Goal: Task Accomplishment & Management: Complete application form

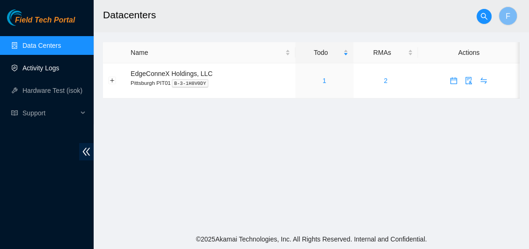
click at [39, 66] on link "Activity Logs" at bounding box center [40, 67] width 37 height 7
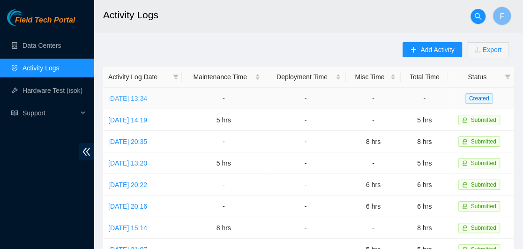
click at [140, 95] on link "Mon, 01 Sep 2025 13:34" at bounding box center [127, 98] width 39 height 7
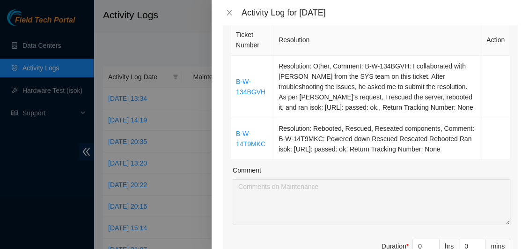
scroll to position [181, 0]
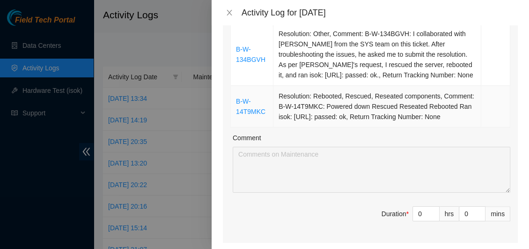
click at [311, 94] on td "Resolution: Rebooted, Rescued, Reseated components, Comment: B-W-14T9MKC: Power…" at bounding box center [378, 107] width 208 height 42
drag, startPoint x: 231, startPoint y: 42, endPoint x: 266, endPoint y: 73, distance: 46.5
click at [266, 73] on div "Ticket Number Resolution Action B-W-134BGVH Resolution: Other, Comment: B-W-134…" at bounding box center [370, 116] width 295 height 253
copy table "Ticket Number Resolution Action B-W-134BGVH"
click at [418, 212] on input "0" at bounding box center [426, 214] width 26 height 14
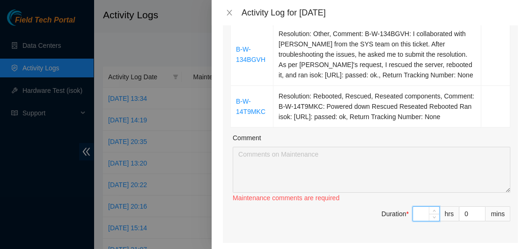
type input "4"
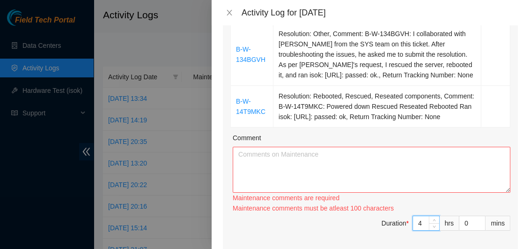
type input "4"
click at [283, 163] on textarea "Comment" at bounding box center [372, 170] width 278 height 46
paste textarea "Ticket Number Resolution Action B-W-134BGVH"
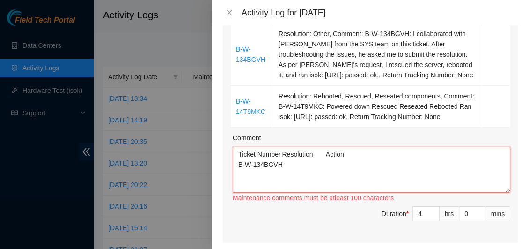
drag, startPoint x: 364, startPoint y: 153, endPoint x: 213, endPoint y: 148, distance: 151.4
click at [213, 148] on div "Note: This activity log is for informational purposes only. You will not be pai…" at bounding box center [371, 136] width 318 height 223
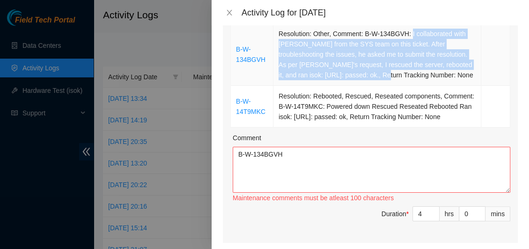
drag, startPoint x: 408, startPoint y: 33, endPoint x: 373, endPoint y: 74, distance: 53.2
click at [373, 74] on td "Resolution: Other, Comment: B-W-134BGVH: I collaborated with JuanaMa Madrigal f…" at bounding box center [378, 54] width 208 height 62
copy td "I collaborated with JuanaMa Madrigal from the SYS team on this ticket. After tr…"
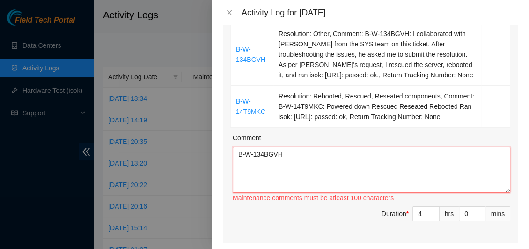
click at [287, 151] on textarea "B-W-134BGVH" at bounding box center [372, 170] width 278 height 46
paste textarea "I collaborated with JuanaMa Madrigal from the SYS team on this ticket. After tr…"
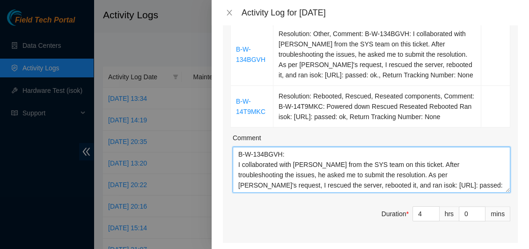
scroll to position [7, 0]
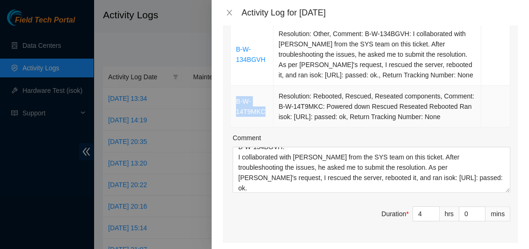
drag, startPoint x: 270, startPoint y: 111, endPoint x: 234, endPoint y: 100, distance: 37.8
click at [234, 100] on td "B-W-14T9MKC" at bounding box center [252, 107] width 43 height 42
copy link "B-W-14T9MKC"
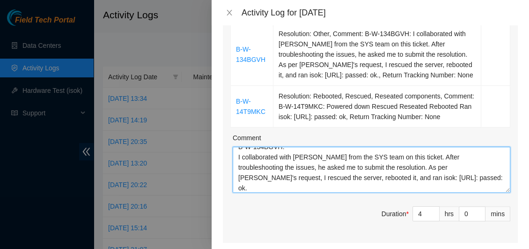
click at [474, 180] on textarea "B-W-134BGVH: I collaborated with JuanaMa Madrigal from the SYS team on this tic…" at bounding box center [372, 170] width 278 height 46
paste textarea "B-W-14T9MKC"
type textarea "B-W-134BGVH: I collaborated with JuanaMa Madrigal from the SYS team on this tic…"
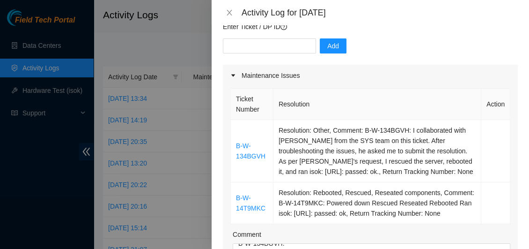
scroll to position [82, 0]
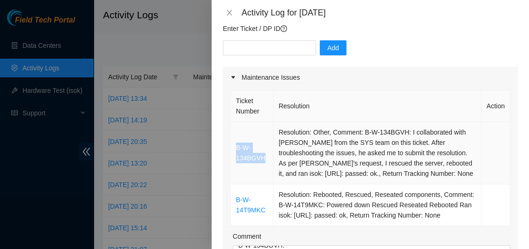
drag, startPoint x: 267, startPoint y: 156, endPoint x: 234, endPoint y: 151, distance: 33.1
click at [234, 151] on td "B-W-134BGVH" at bounding box center [252, 153] width 43 height 62
copy link "B-W-134BGVH"
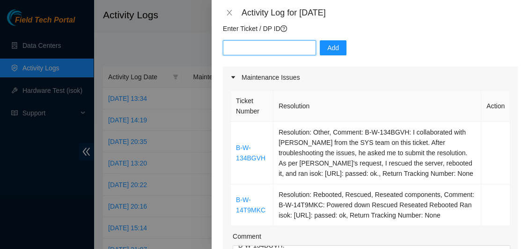
click at [257, 47] on input "text" at bounding box center [269, 47] width 93 height 15
paste input "B-W-134BGVH"
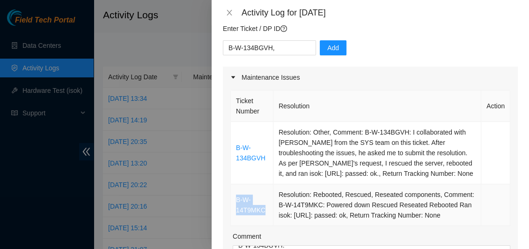
drag, startPoint x: 267, startPoint y: 206, endPoint x: 237, endPoint y: 199, distance: 31.3
click at [237, 199] on td "B-W-14T9MKC" at bounding box center [252, 205] width 43 height 42
copy link "B-W-14T9MKC"
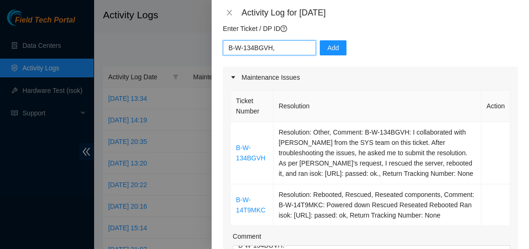
click at [293, 47] on input "B-W-134BGVH," at bounding box center [269, 47] width 93 height 15
paste input "B-W-14T9MKC"
type input "B-W-134BGVH&B-W-14T9MKC"
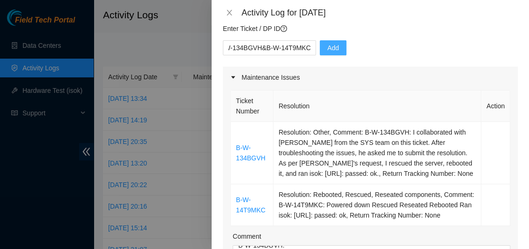
scroll to position [0, 0]
click at [328, 46] on span "Add" at bounding box center [333, 48] width 12 height 10
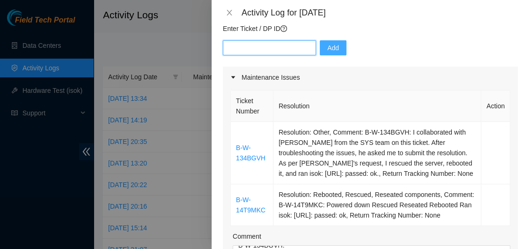
click at [271, 48] on input "text" at bounding box center [269, 47] width 93 height 15
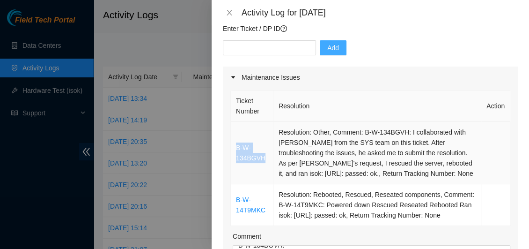
drag, startPoint x: 267, startPoint y: 156, endPoint x: 231, endPoint y: 144, distance: 38.2
click at [231, 144] on td "B-W-134BGVH" at bounding box center [252, 153] width 43 height 62
copy link "B-W-134BGVH"
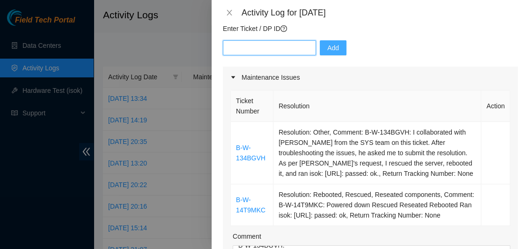
click at [233, 50] on input "text" at bounding box center [269, 47] width 93 height 15
paste input "B-W-134BGVH"
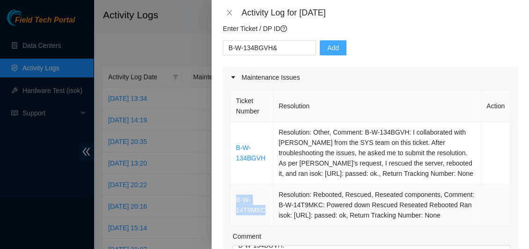
drag, startPoint x: 270, startPoint y: 211, endPoint x: 231, endPoint y: 201, distance: 40.1
click at [231, 201] on td "B-W-14T9MKC" at bounding box center [252, 205] width 43 height 42
copy link "B-W-14T9MKC"
click at [290, 47] on input "B-W-134BGVH&" at bounding box center [269, 47] width 93 height 15
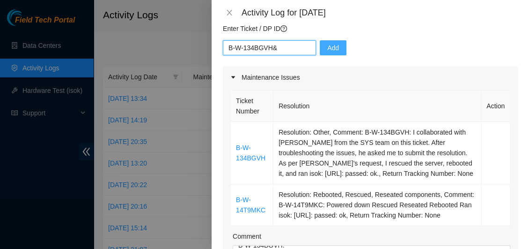
paste input "B-W-14T9MKC"
type input "B-W-134BGVH&B-W-14T9MKC"
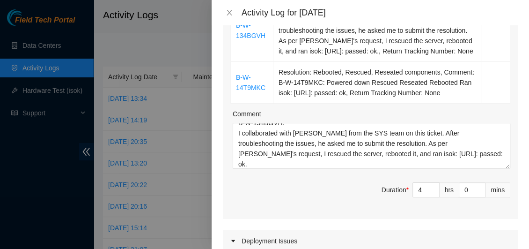
scroll to position [228, 0]
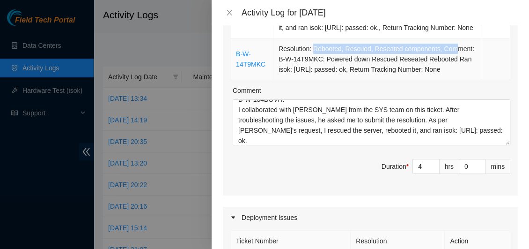
drag, startPoint x: 311, startPoint y: 48, endPoint x: 448, endPoint y: 50, distance: 137.3
click at [448, 50] on td "Resolution: Rebooted, Rescued, Reseated components, Comment: B-W-14T9MKC: Power…" at bounding box center [378, 59] width 208 height 42
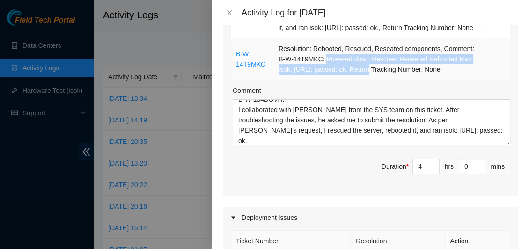
drag, startPoint x: 323, startPoint y: 60, endPoint x: 364, endPoint y: 70, distance: 42.4
click at [364, 70] on td "Resolution: Rebooted, Rescued, Reseated components, Comment: B-W-14T9MKC: Power…" at bounding box center [378, 59] width 208 height 42
copy td "Powered down Rescued Reseated Rebooted Ran isok: 23.215.62.174: passed: ok"
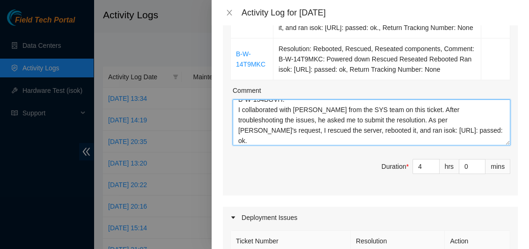
click at [296, 139] on textarea "B-W-134BGVH: I collaborated with JuanaMa Madrigal from the SYS team on this tic…" at bounding box center [372, 122] width 278 height 46
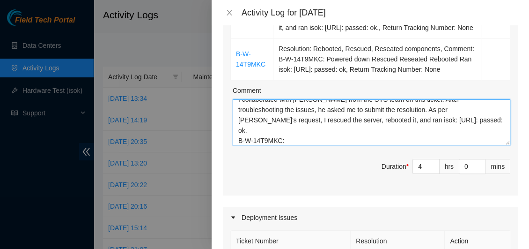
paste textarea "Powered down Rescued Reseated Rebooted Ran isok: 23.215.62.174: passed: ok"
type textarea "B-W-134BGVH: I collaborated with JuanaMa Madrigal from the SYS team on this tic…"
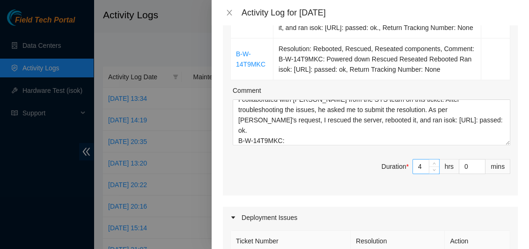
click at [417, 165] on input "4" at bounding box center [426, 166] width 26 height 14
type input "0"
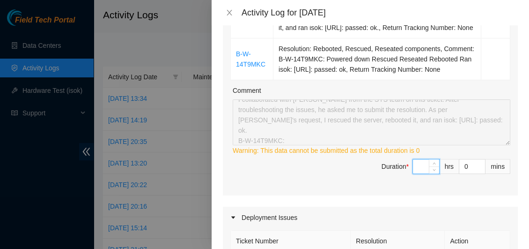
type input "5"
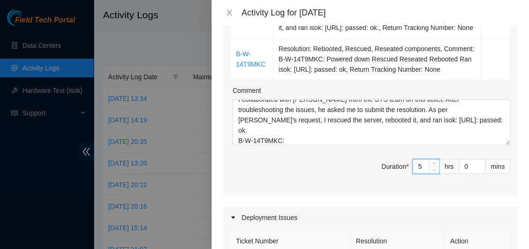
type input "5"
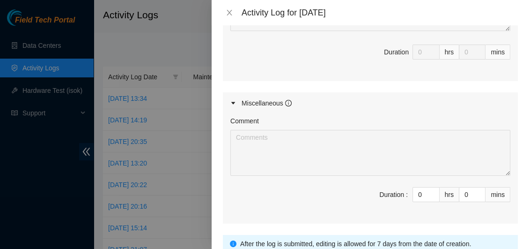
scroll to position [609, 0]
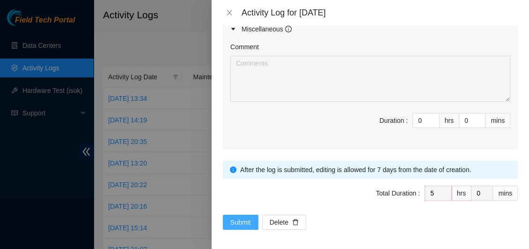
click at [241, 218] on span "Submit" at bounding box center [240, 222] width 21 height 10
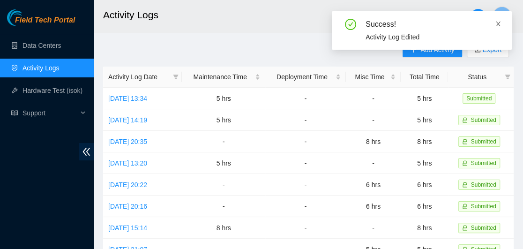
click at [499, 22] on icon "close" at bounding box center [498, 24] width 5 height 5
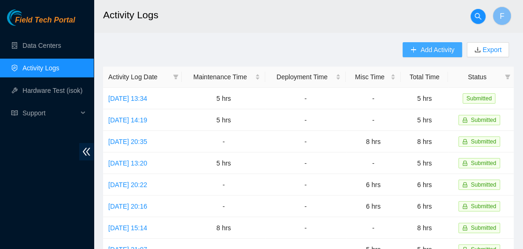
click at [433, 56] on button "Add Activity" at bounding box center [431, 49] width 59 height 15
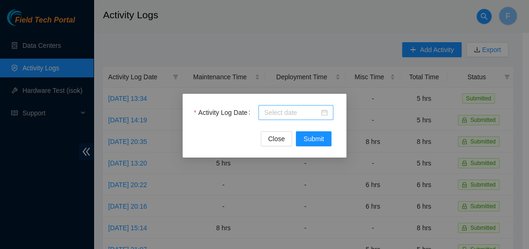
click at [323, 115] on div at bounding box center [296, 112] width 64 height 10
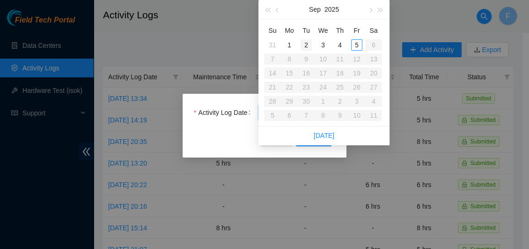
type input "2025-09-02"
click at [306, 43] on div "2" at bounding box center [306, 44] width 11 height 11
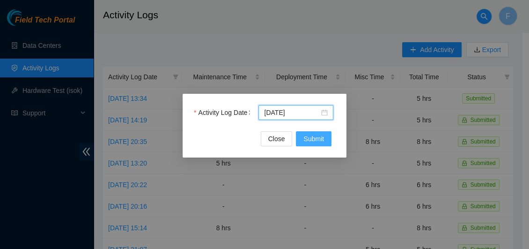
click at [312, 142] on span "Submit" at bounding box center [314, 139] width 21 height 10
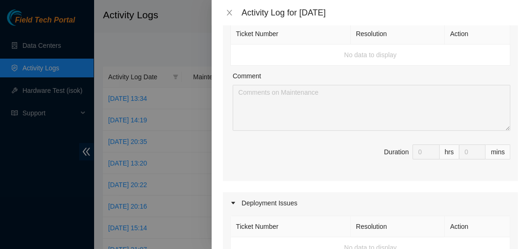
scroll to position [0, 0]
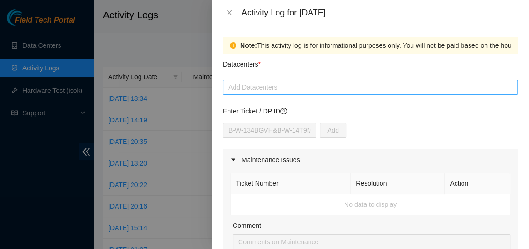
click at [328, 89] on div at bounding box center [370, 87] width 290 height 11
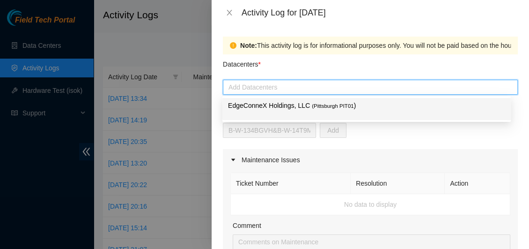
click at [305, 104] on p "EdgeConneX Holdings, LLC ( Pittsburgh PIT01 )" at bounding box center [366, 105] width 277 height 11
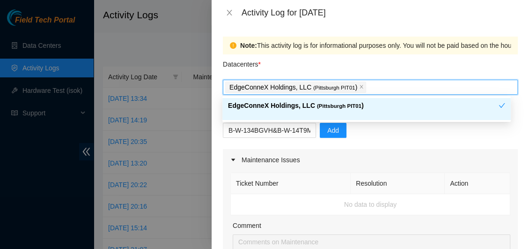
click at [305, 104] on p "EdgeConneX Holdings, LLC ( Pittsburgh PIT01 )" at bounding box center [363, 105] width 271 height 11
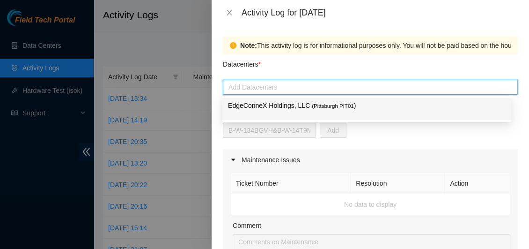
click at [407, 139] on div "B-W-134BGVH&B-W-14T9MKC Add" at bounding box center [370, 136] width 295 height 26
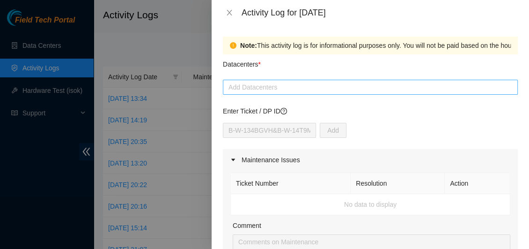
click at [319, 88] on div at bounding box center [370, 87] width 290 height 11
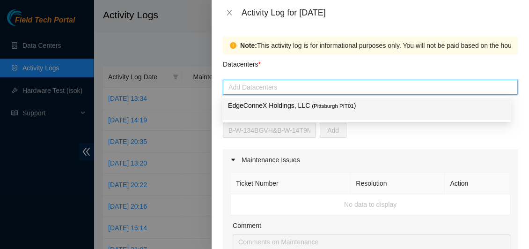
click at [298, 105] on p "EdgeConneX Holdings, LLC ( Pittsburgh PIT01 )" at bounding box center [366, 105] width 277 height 11
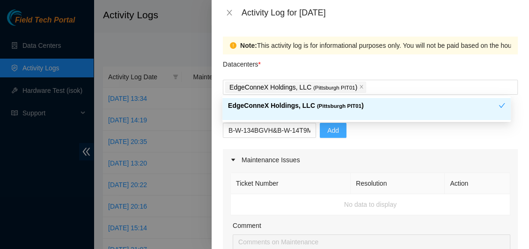
click at [327, 130] on span "Add" at bounding box center [333, 130] width 12 height 10
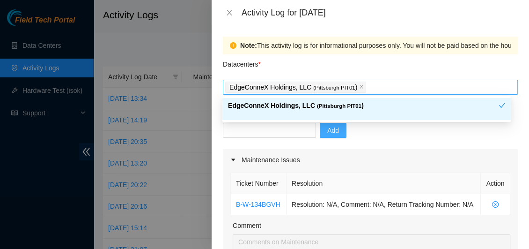
click at [400, 86] on div "EdgeConneX Holdings, LLC ( Pittsburgh PIT01 )" at bounding box center [370, 87] width 290 height 13
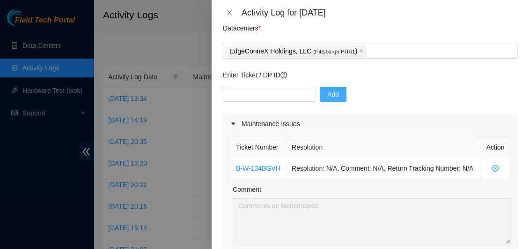
scroll to position [7, 0]
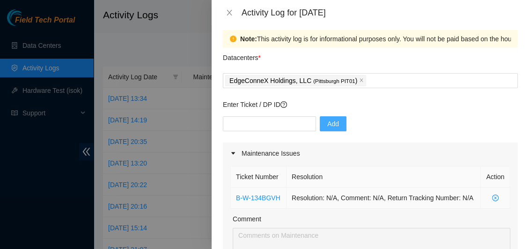
click at [492, 201] on icon "close-circle" at bounding box center [495, 197] width 7 height 7
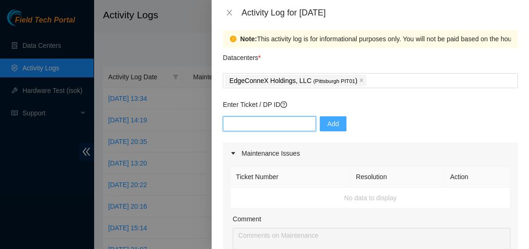
click at [258, 122] on input "text" at bounding box center [269, 123] width 93 height 15
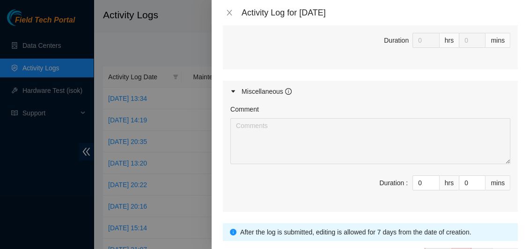
scroll to position [487, 0]
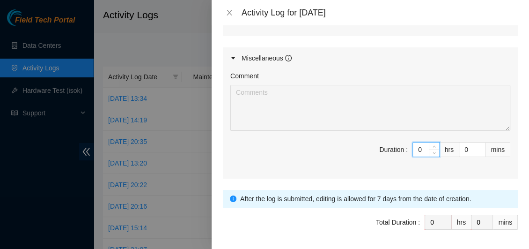
click at [419, 149] on input "0" at bounding box center [426, 149] width 26 height 14
type input "6"
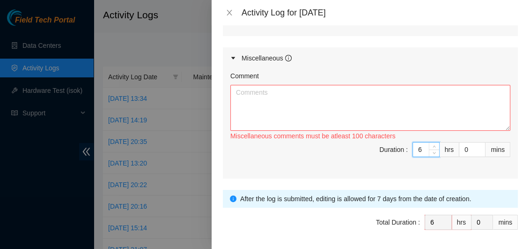
type input "6"
click at [258, 102] on textarea "Comment" at bounding box center [370, 108] width 280 height 46
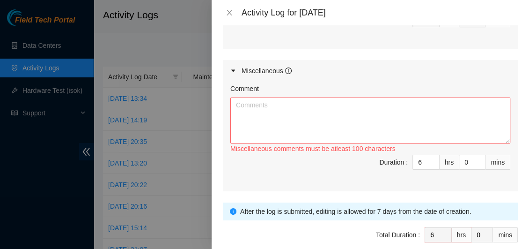
scroll to position [456, 0]
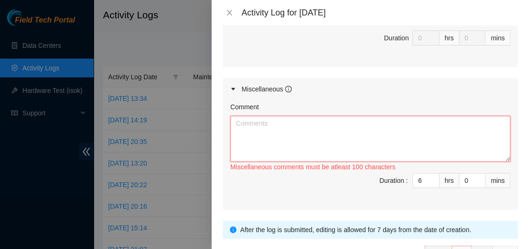
click at [256, 117] on textarea "Comment" at bounding box center [370, 139] width 280 height 46
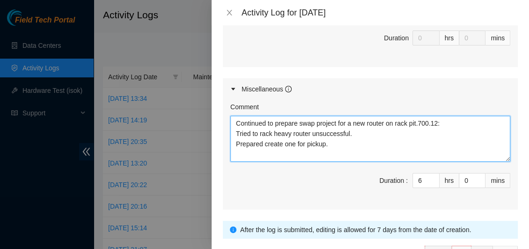
type textarea "Continued to prepare swap project for a new router on rack pit.700.12: Tried to…"
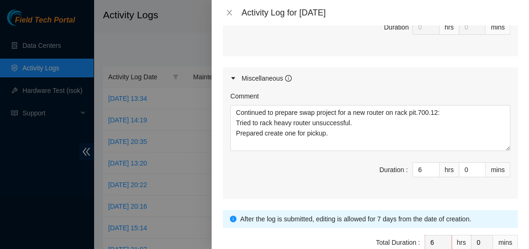
scroll to position [516, 0]
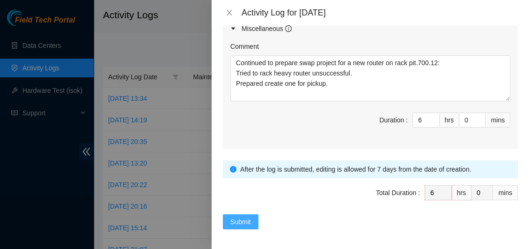
click at [238, 219] on span "Submit" at bounding box center [240, 221] width 21 height 10
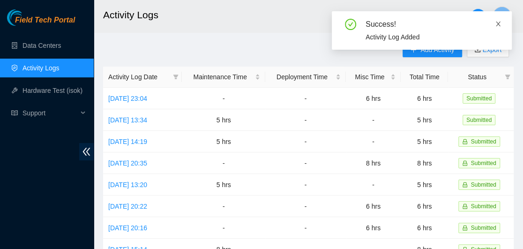
click at [496, 25] on icon "close" at bounding box center [498, 24] width 7 height 7
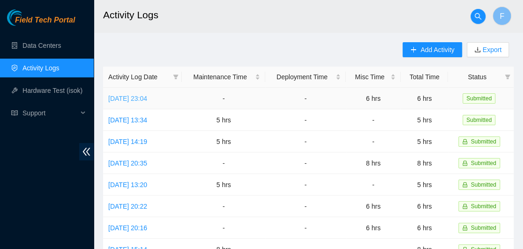
click at [129, 100] on link "Tue, 02 Sep 2025 23:04" at bounding box center [127, 98] width 39 height 7
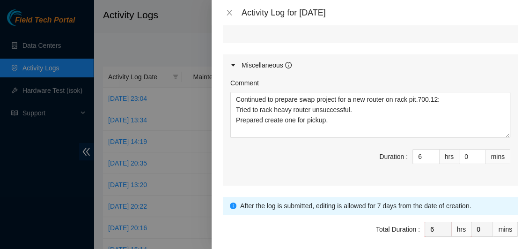
scroll to position [491, 0]
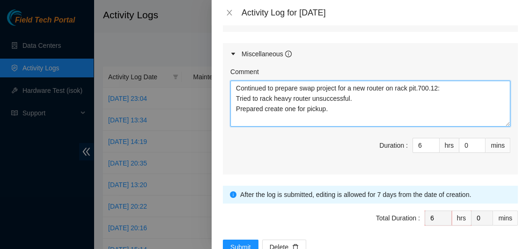
drag, startPoint x: 343, startPoint y: 114, endPoint x: 232, endPoint y: 85, distance: 115.3
click at [232, 85] on textarea "Continued to prepare swap project for a new router on rack pit.700.12: Tried to…" at bounding box center [370, 104] width 280 height 46
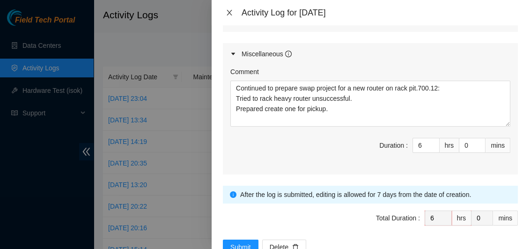
click at [232, 10] on icon "close" at bounding box center [229, 12] width 7 height 7
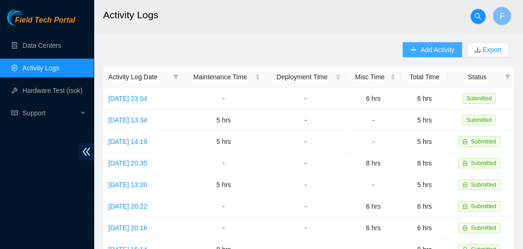
click at [440, 50] on span "Add Activity" at bounding box center [437, 50] width 34 height 10
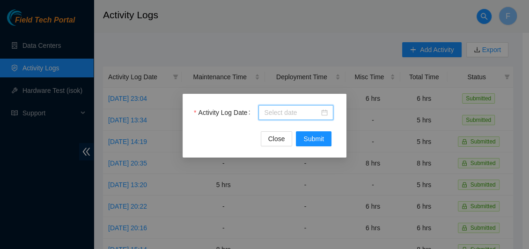
click at [278, 114] on body "Field Tech Portal Data Centers Activity Logs Hardware Test (isok) Support Activ…" at bounding box center [261, 124] width 523 height 249
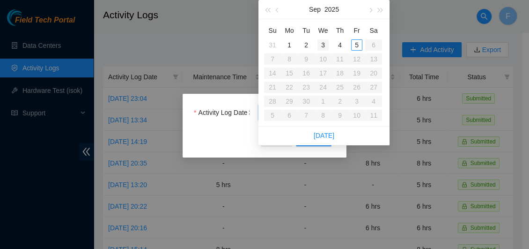
type input "2025-09-03"
click at [323, 44] on div "3" at bounding box center [323, 44] width 11 height 11
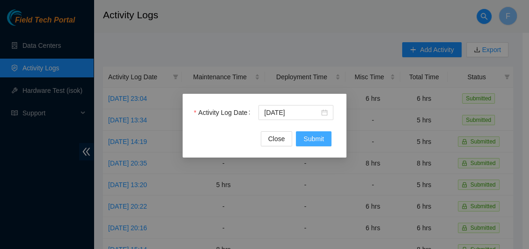
click at [308, 139] on span "Submit" at bounding box center [314, 139] width 21 height 10
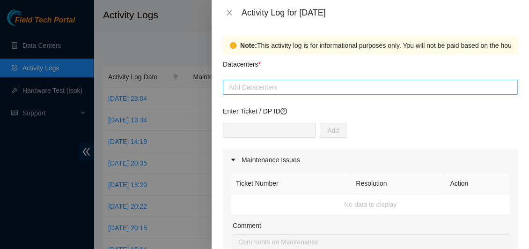
click at [293, 85] on div at bounding box center [370, 87] width 290 height 11
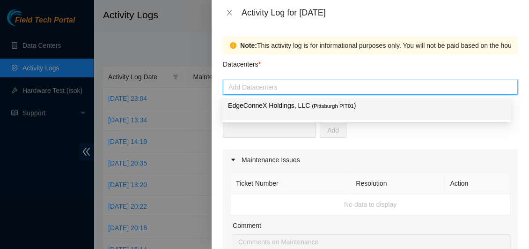
click at [284, 107] on p "EdgeConneX Holdings, LLC ( Pittsburgh PIT01 )" at bounding box center [366, 105] width 277 height 11
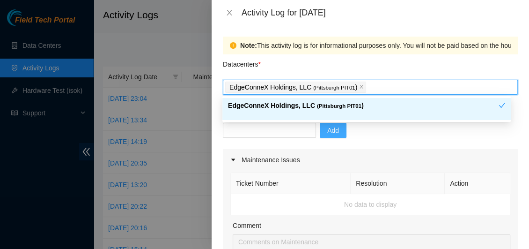
click at [331, 128] on span "Add" at bounding box center [333, 130] width 12 height 10
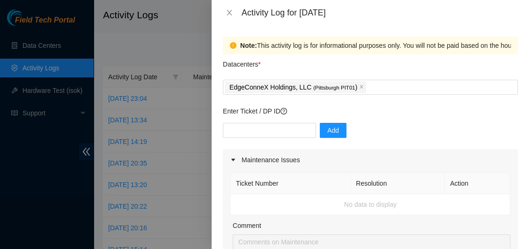
click at [468, 123] on div "Add" at bounding box center [370, 136] width 295 height 26
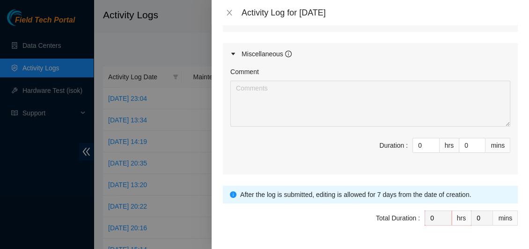
scroll to position [516, 0]
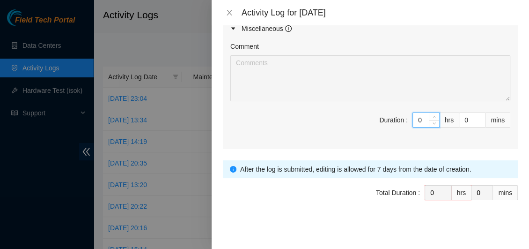
click at [419, 120] on input "0" at bounding box center [426, 120] width 26 height 14
type input "5"
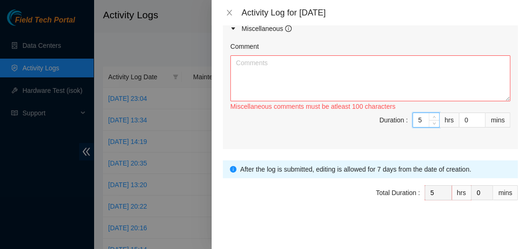
type input "5"
click at [325, 80] on textarea "Comment" at bounding box center [370, 78] width 280 height 46
paste textarea "Continued to prepare swap project for a new router on rack pit.700.12: Tried to…"
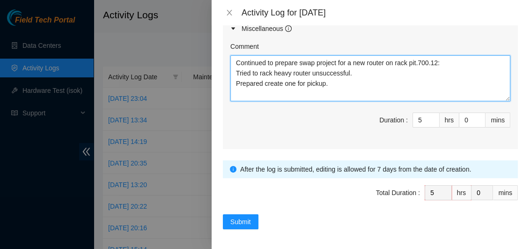
drag, startPoint x: 353, startPoint y: 74, endPoint x: 236, endPoint y: 70, distance: 117.7
click at [236, 70] on textarea "Continued to prepare swap project for a new router on rack pit.700.12: Tried to…" at bounding box center [370, 78] width 280 height 46
click at [340, 88] on textarea "Continued to prepare swap project for a new router on rack pit.700.12: Tried to…" at bounding box center [370, 78] width 280 height 46
drag, startPoint x: 359, startPoint y: 78, endPoint x: 236, endPoint y: 72, distance: 122.9
click at [235, 72] on textarea "Continued to prepare swap project for a new router on rack pit.700.12: Tried to…" at bounding box center [370, 78] width 280 height 46
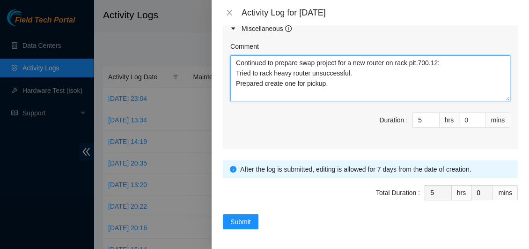
click at [350, 94] on textarea "Continued to prepare swap project for a new router on rack pit.700.12: Tried to…" at bounding box center [370, 78] width 280 height 46
drag, startPoint x: 355, startPoint y: 73, endPoint x: 237, endPoint y: 71, distance: 117.6
click at [237, 71] on textarea "Continued to prepare swap project for a new router on rack pit.700.12: Tried to…" at bounding box center [370, 78] width 280 height 46
click at [444, 61] on textarea "Continued to prepare swap project for a new router on rack pit.700.12: Correcte…" at bounding box center [370, 78] width 280 height 46
click at [329, 71] on textarea "Continued to prepare swap project for a new router on rack pit.700.12: Correcte…" at bounding box center [370, 78] width 280 height 46
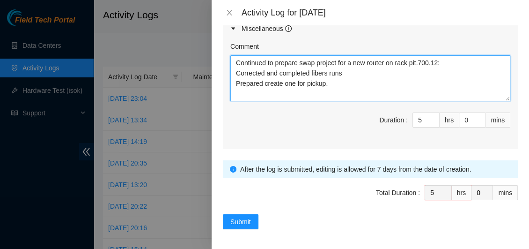
drag, startPoint x: 337, startPoint y: 80, endPoint x: 229, endPoint y: 82, distance: 107.8
click at [229, 82] on div "Comment Continued to prepare swap project for a new router on rack pit.700.12: …" at bounding box center [370, 94] width 295 height 110
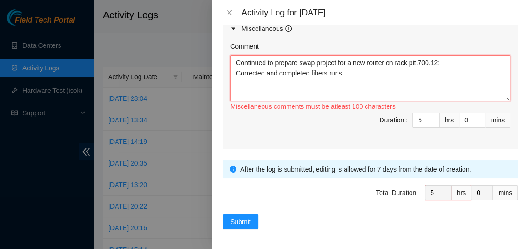
click at [362, 72] on textarea "Continued to prepare swap project for a new router on rack pit.700.12: Correcte…" at bounding box center [370, 78] width 280 height 46
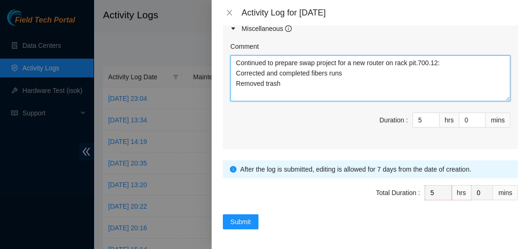
click at [357, 72] on textarea "Continued to prepare swap project for a new router on rack pit.700.12: Correcte…" at bounding box center [370, 78] width 280 height 46
click at [342, 73] on textarea "Continued to prepare swap project for a new router on rack pit.700.12: Correcte…" at bounding box center [370, 78] width 280 height 46
click at [386, 83] on textarea "Continued to prepare swap project for a new router on rack pit.700.12: Correcte…" at bounding box center [370, 78] width 280 height 46
drag, startPoint x: 305, startPoint y: 89, endPoint x: 231, endPoint y: 58, distance: 80.8
click at [231, 58] on textarea "Continued to prepare swap project for a new router on rack pit.700.12: Correcte…" at bounding box center [370, 78] width 280 height 46
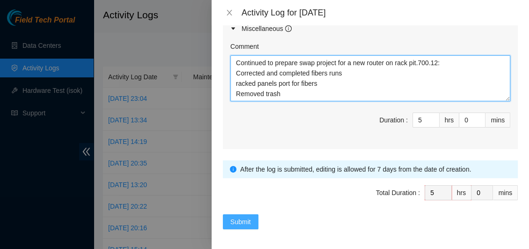
type textarea "Continued to prepare swap project for a new router on rack pit.700.12: Correcte…"
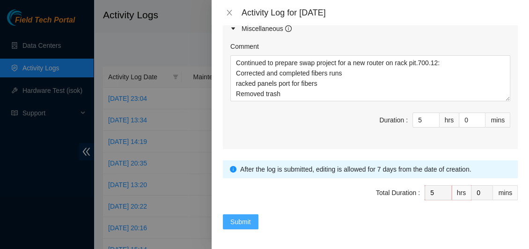
click at [242, 216] on span "Submit" at bounding box center [240, 221] width 21 height 10
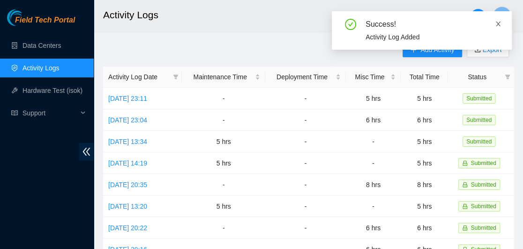
click at [497, 26] on icon "close" at bounding box center [498, 24] width 7 height 7
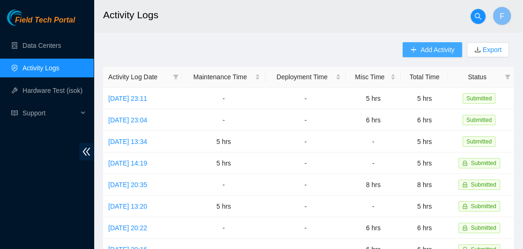
click at [433, 52] on span "Add Activity" at bounding box center [437, 50] width 34 height 10
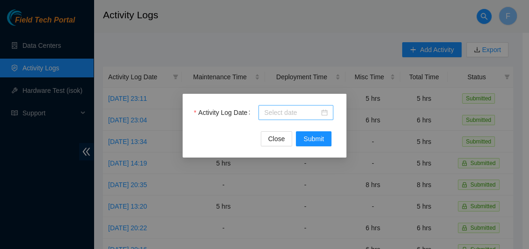
click at [325, 115] on div at bounding box center [296, 112] width 64 height 10
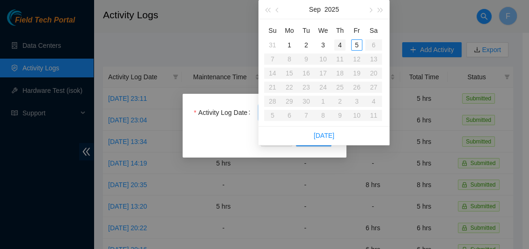
type input "2025-09-04"
click at [338, 45] on div "4" at bounding box center [339, 44] width 11 height 11
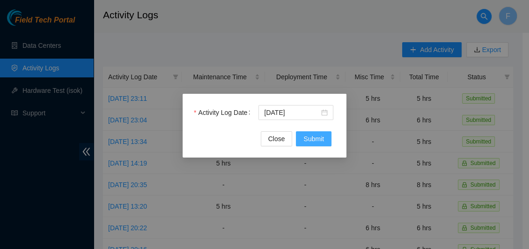
click at [311, 141] on span "Submit" at bounding box center [314, 139] width 21 height 10
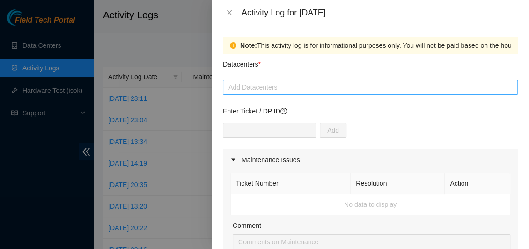
click at [307, 85] on div at bounding box center [370, 87] width 290 height 11
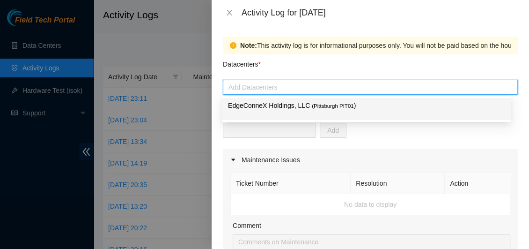
click at [302, 106] on p "EdgeConneX Holdings, LLC ( Pittsburgh PIT01 )" at bounding box center [366, 105] width 277 height 11
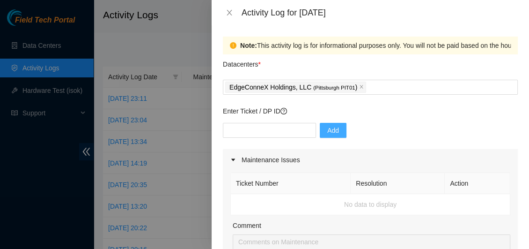
click at [327, 130] on span "Add" at bounding box center [333, 130] width 12 height 10
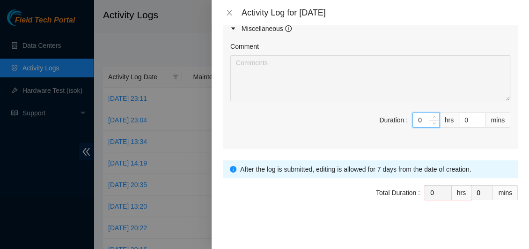
click at [421, 118] on input "0" at bounding box center [426, 120] width 26 height 14
type input "5"
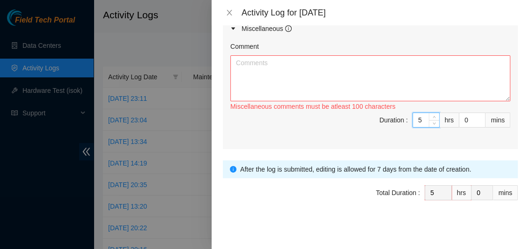
type input "5"
click at [339, 79] on textarea "Comment" at bounding box center [370, 78] width 280 height 46
paste textarea "Continued to prepare swap project for a new router on rack pit.700.12: Correcte…"
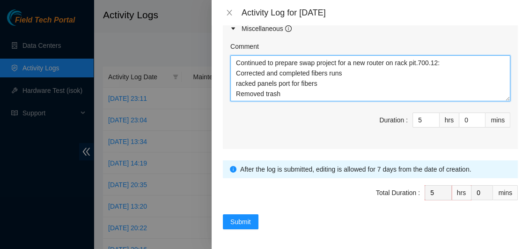
click at [284, 92] on textarea "Continued to prepare swap project for a new router on rack pit.700.12: Correcte…" at bounding box center [370, 78] width 280 height 46
drag, startPoint x: 284, startPoint y: 92, endPoint x: 236, endPoint y: 74, distance: 51.4
click at [236, 74] on textarea "Continued to prepare swap project for a new router on rack pit.700.12: Correcte…" at bounding box center [370, 78] width 280 height 46
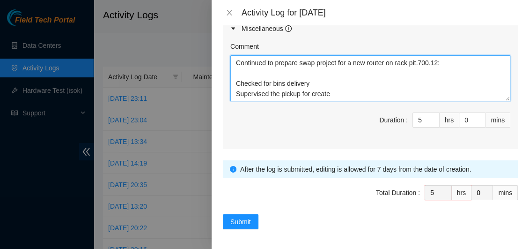
click at [247, 71] on textarea "Continued to prepare swap project for a new router on rack pit.700.12: Checked …" at bounding box center [370, 78] width 280 height 46
click at [267, 94] on textarea "Continued to prepare swap project for a new router on rack pit.700.12: Checked …" at bounding box center [370, 78] width 280 height 46
click at [301, 92] on textarea "Continued to prepare swap project for a new router on rack pit.700.12: Checked …" at bounding box center [370, 78] width 280 height 46
click at [312, 94] on textarea "Continued to prepare swap project for a new router on rack pit.700.12: Checked …" at bounding box center [370, 78] width 280 height 46
click at [360, 93] on textarea "Continued to prepare swap project for a new router on rack pit.700.12: Checked …" at bounding box center [370, 78] width 280 height 46
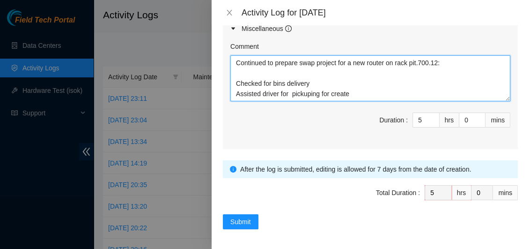
click at [332, 92] on textarea "Continued to prepare swap project for a new router on rack pit.700.12: Checked …" at bounding box center [370, 78] width 280 height 46
click at [244, 71] on textarea "Continued to prepare swap project for a new router on rack pit.700.12: Checked …" at bounding box center [370, 78] width 280 height 46
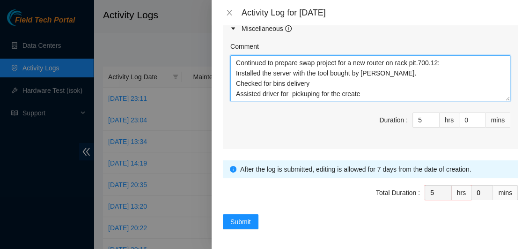
drag, startPoint x: 371, startPoint y: 90, endPoint x: 231, endPoint y: 57, distance: 143.6
click at [231, 57] on textarea "Continued to prepare swap project for a new router on rack pit.700.12: Installe…" at bounding box center [370, 78] width 280 height 46
click at [372, 94] on textarea "Continued to prepare swap project for a new router on rack pit.700.12: Installe…" at bounding box center [370, 78] width 280 height 46
paste textarea "preparing the swap project for a new router on rack pit 700.12. Installed the s…"
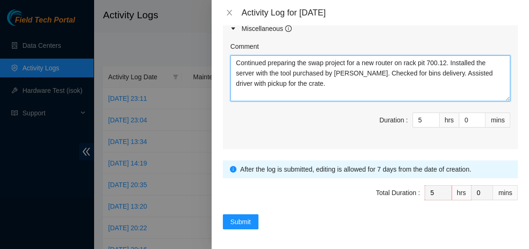
click at [450, 62] on textarea "Continued preparing the swap project for a new router on rack pit 700.12. Insta…" at bounding box center [370, 78] width 280 height 46
click at [247, 82] on textarea "Continued preparing the swap project for a new router on rack pit 700.12. Insta…" at bounding box center [370, 78] width 280 height 46
click at [348, 84] on textarea "Continued preparing the swap project for a new router on rack pit 700.12. Insta…" at bounding box center [370, 78] width 280 height 46
type textarea "Continued preparing the swap project for a new router on rack pit 700.12. Insta…"
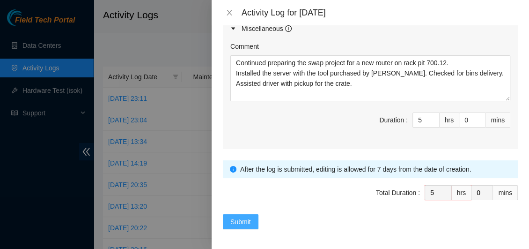
click at [242, 217] on span "Submit" at bounding box center [240, 221] width 21 height 10
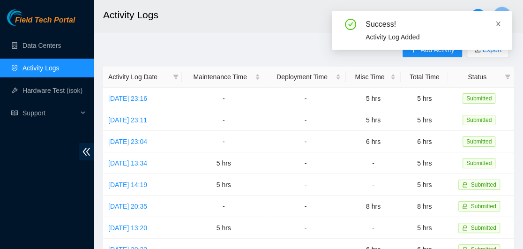
click at [498, 24] on icon "close" at bounding box center [498, 24] width 5 height 5
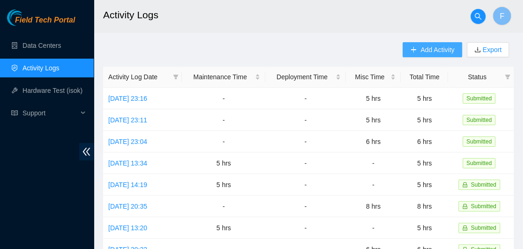
click at [421, 52] on span "Add Activity" at bounding box center [437, 50] width 34 height 10
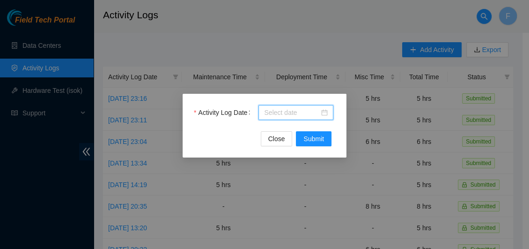
click at [288, 112] on body "Field Tech Portal Data Centers Activity Logs Hardware Test (isok) Support Activ…" at bounding box center [261, 124] width 523 height 249
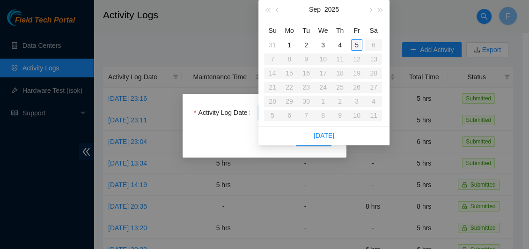
type input "2025-09-05"
click at [356, 43] on div "5" at bounding box center [356, 44] width 11 height 11
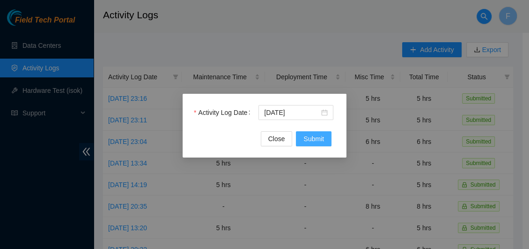
click at [312, 139] on span "Submit" at bounding box center [314, 139] width 21 height 10
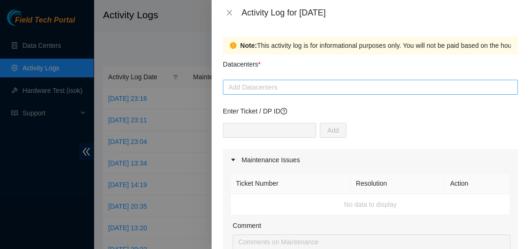
click at [294, 87] on div at bounding box center [370, 87] width 290 height 11
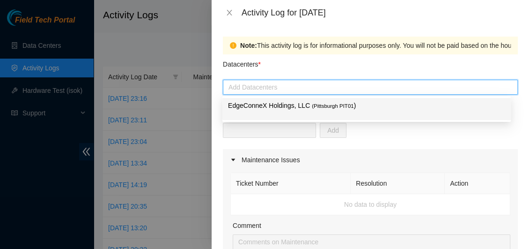
click at [284, 107] on p "EdgeConneX Holdings, LLC ( Pittsburgh PIT01 )" at bounding box center [366, 105] width 277 height 11
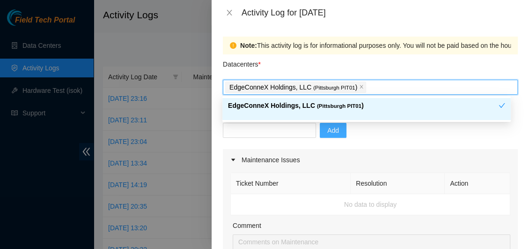
click at [327, 126] on span "Add" at bounding box center [333, 130] width 12 height 10
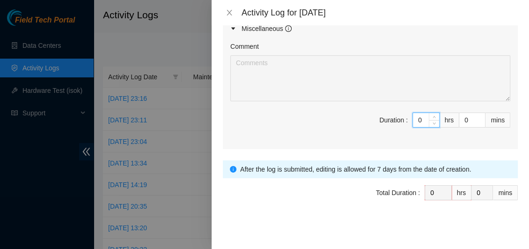
click at [418, 119] on input "0" at bounding box center [426, 120] width 26 height 14
type input "5"
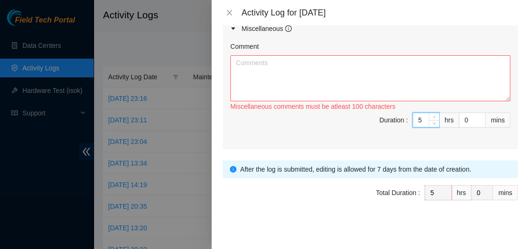
type input "5"
click at [240, 66] on textarea "Comment" at bounding box center [370, 78] width 280 height 46
click at [240, 62] on textarea "Comment" at bounding box center [370, 78] width 280 height 46
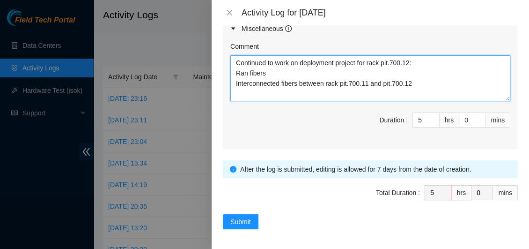
type textarea "Continued to work on deployment project for rack pit.700.12: Ran fibers Interco…"
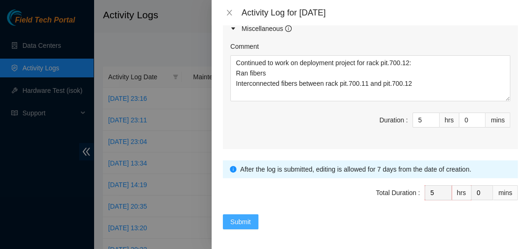
click at [238, 216] on span "Submit" at bounding box center [240, 221] width 21 height 10
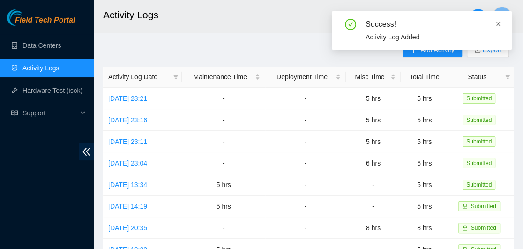
click at [496, 22] on icon "close" at bounding box center [498, 24] width 5 height 5
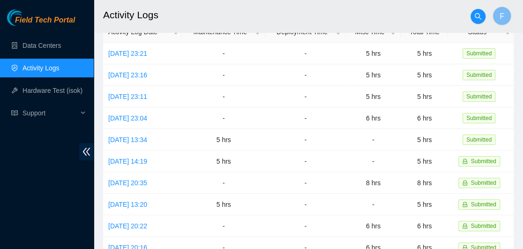
scroll to position [0, 0]
